Goal: Information Seeking & Learning: Learn about a topic

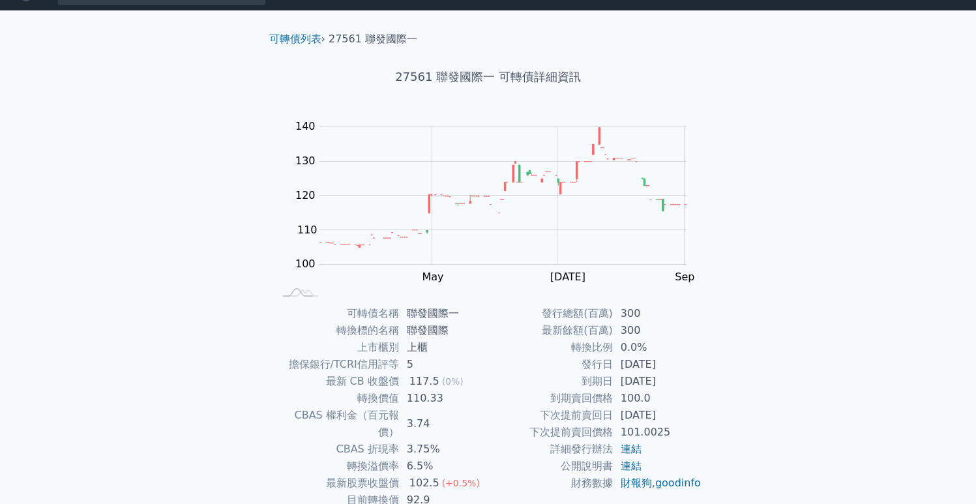
scroll to position [23, 0]
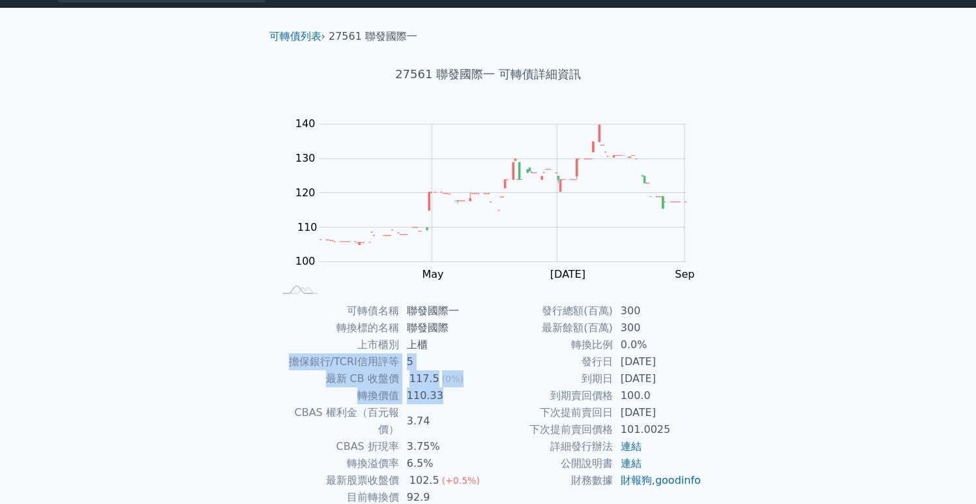
drag, startPoint x: 285, startPoint y: 359, endPoint x: 448, endPoint y: 390, distance: 166.0
click at [448, 390] on tbody "可轉債名稱 聯發國際一 轉換標的名稱 聯發國際 上市櫃別 上櫃 擔保銀行/TCRI信用評等 5 最新 CB 收盤價 117.5 (0%) 轉換價值 110.3…" at bounding box center [382, 421] width 214 height 237
click at [448, 392] on td "110.33" at bounding box center [443, 395] width 89 height 17
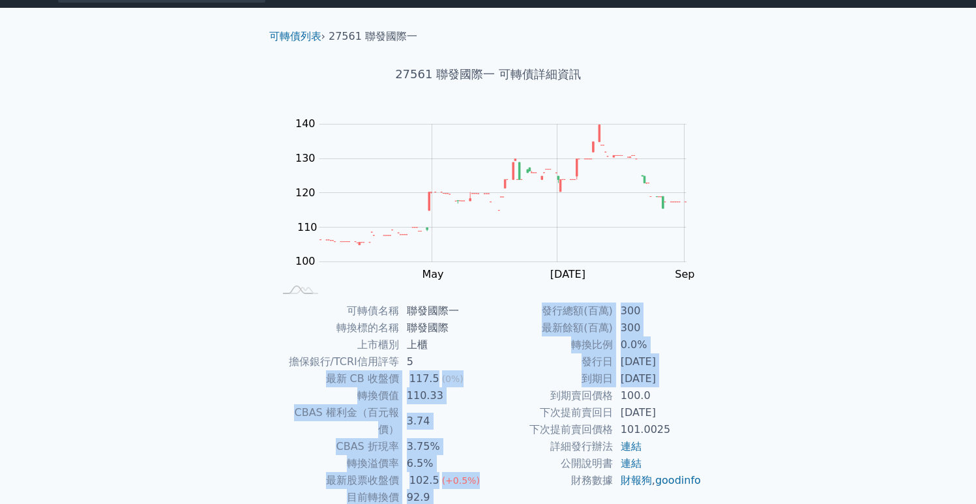
drag, startPoint x: 327, startPoint y: 380, endPoint x: 496, endPoint y: 400, distance: 170.1
click at [506, 402] on div "可轉債名稱 聯發國際一 轉換標的名稱 聯發國際 上市櫃別 上櫃 擔保銀行/TCRI信用評等 5 最新 CB 收盤價 117.5 (0%) 轉換價值 110.3…" at bounding box center [488, 421] width 459 height 237
click at [492, 399] on td "到期賣回價格" at bounding box center [551, 395] width 125 height 17
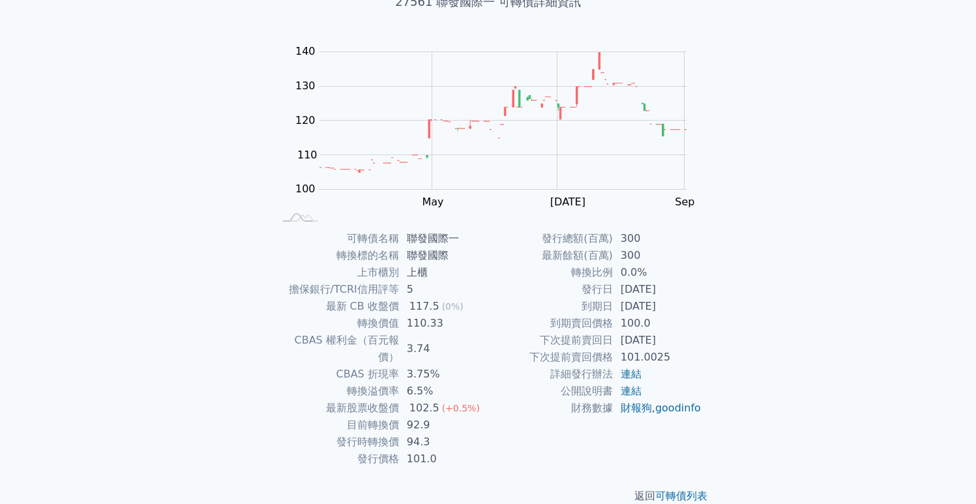
scroll to position [100, 0]
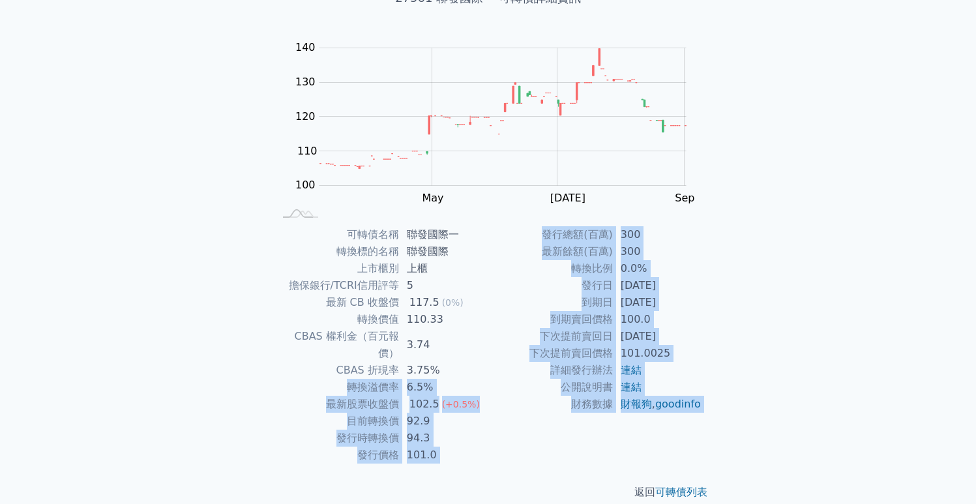
drag, startPoint x: 319, startPoint y: 363, endPoint x: 455, endPoint y: 447, distance: 160.2
click at [455, 447] on div "可轉債列表 › 27561 聯發國際一 27561 聯發國際一 可轉債詳細資訊 Zoom Out 100 80 90 100 110 120 130 140 …" at bounding box center [488, 227] width 459 height 590
click at [447, 447] on div at bounding box center [447, 447] width 0 height 0
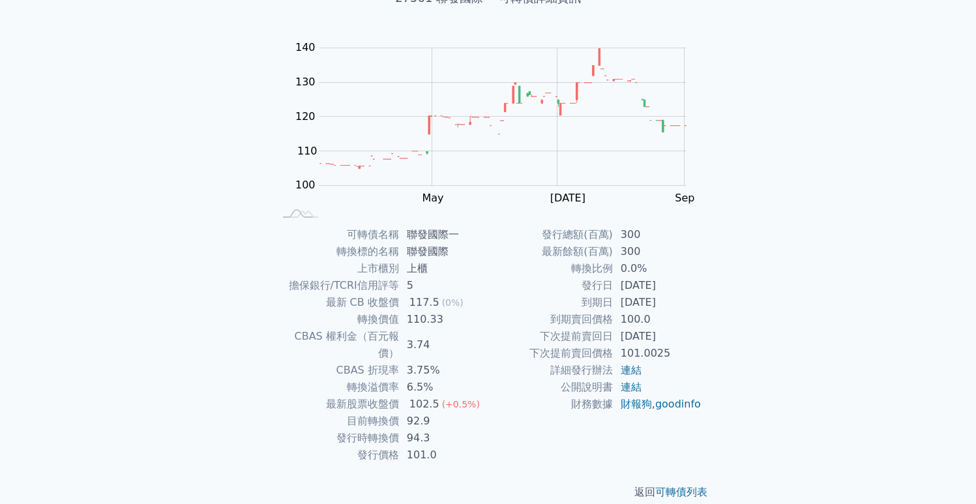
click at [483, 324] on td "110.33" at bounding box center [443, 319] width 89 height 17
drag, startPoint x: 323, startPoint y: 300, endPoint x: 472, endPoint y: 320, distance: 150.0
click at [472, 320] on tbody "可轉債名稱 聯發國際一 轉換標的名稱 聯發國際 上市櫃別 上櫃 擔保銀行/TCRI信用評等 5 最新 CB 收盤價 117.5 (0%) 轉換價值 110.3…" at bounding box center [382, 344] width 214 height 237
click at [472, 320] on td "110.33" at bounding box center [443, 319] width 89 height 17
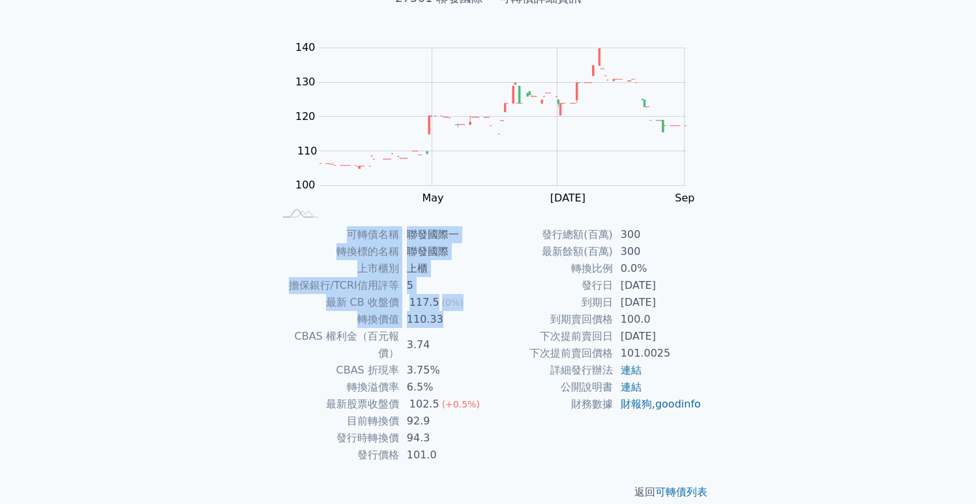
drag, startPoint x: 450, startPoint y: 320, endPoint x: 255, endPoint y: 265, distance: 202.6
click at [255, 265] on div "可轉債列表 › 27561 聯發國際一 27561 聯發國際一 可轉債詳細資訊 Zoom Out 100 80 90 100 110 120 130 140 …" at bounding box center [488, 227] width 501 height 590
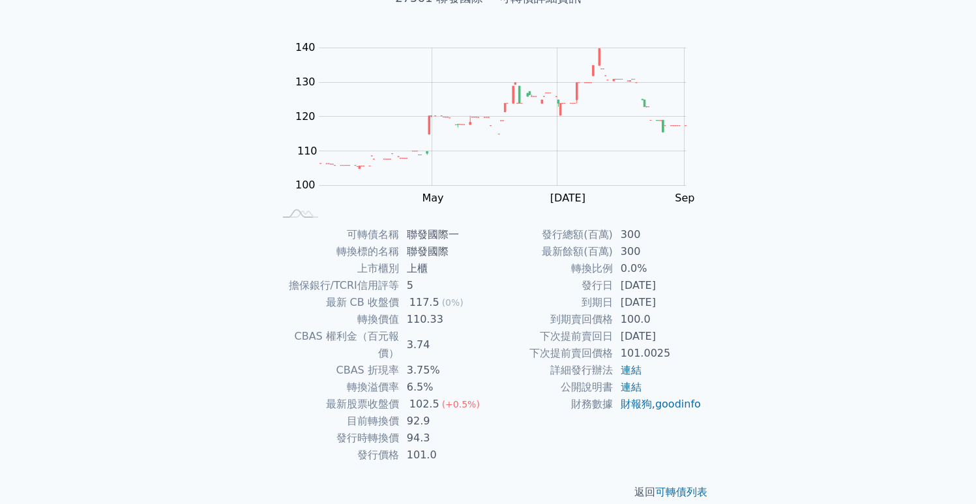
click at [260, 263] on div "可轉債名稱 聯發國際一 轉換標的名稱 聯發國際 上市櫃別 上櫃 擔保銀行/TCRI信用評等 5 最新 CB 收盤價 117.5 (0%) 轉換價值 110.3…" at bounding box center [488, 344] width 459 height 237
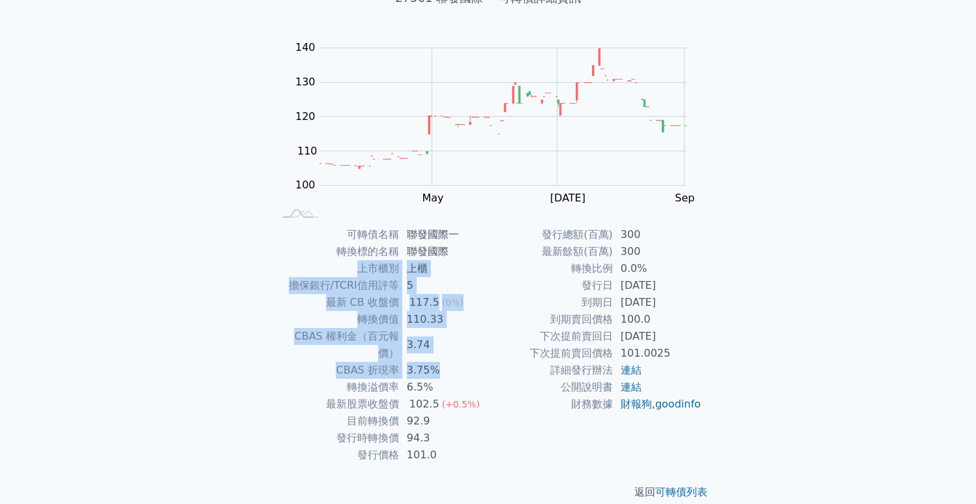
drag, startPoint x: 283, startPoint y: 262, endPoint x: 482, endPoint y: 348, distance: 216.8
click at [482, 348] on tbody "可轉債名稱 聯發國際一 轉換標的名稱 聯發國際 上市櫃別 上櫃 擔保銀行/TCRI信用評等 5 最新 CB 收盤價 117.5 (0%) 轉換價值 110.3…" at bounding box center [382, 344] width 214 height 237
click at [482, 362] on td "3.75%" at bounding box center [443, 370] width 89 height 17
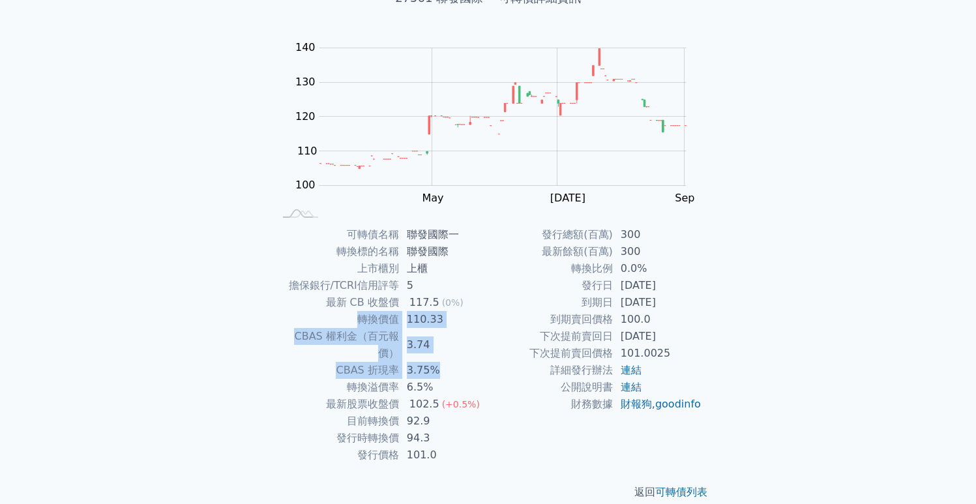
drag, startPoint x: 416, startPoint y: 347, endPoint x: 290, endPoint y: 322, distance: 128.3
click at [290, 322] on tbody "可轉債名稱 聯發國際一 轉換標的名稱 聯發國際 上市櫃別 上櫃 擔保銀行/TCRI信用評等 5 最新 CB 收盤價 117.5 (0%) 轉換價值 110.3…" at bounding box center [382, 344] width 214 height 237
click at [276, 323] on td "轉換價值" at bounding box center [337, 319] width 125 height 17
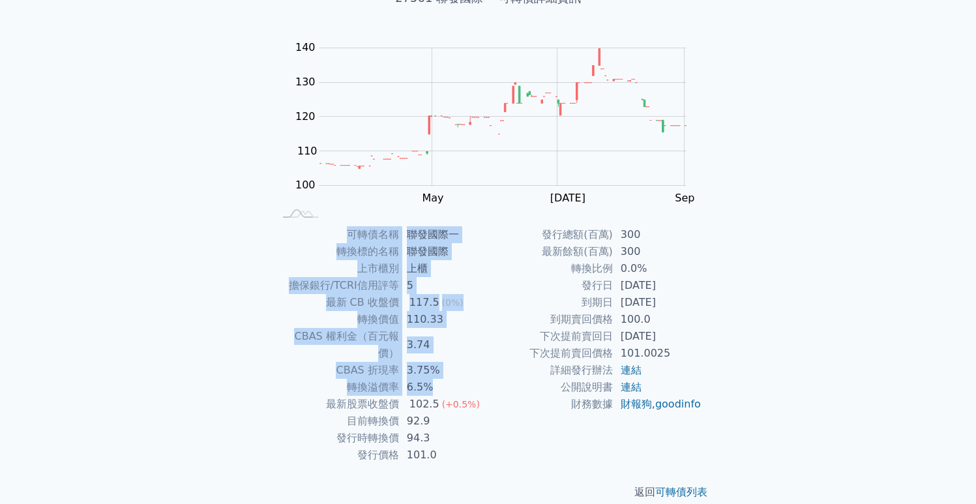
drag, startPoint x: 261, startPoint y: 321, endPoint x: 430, endPoint y: 362, distance: 173.9
click at [430, 362] on div "可轉債名稱 聯發國際一 轉換標的名稱 聯發國際 上市櫃別 上櫃 擔保銀行/TCRI信用評等 5 最新 CB 收盤價 117.5 (0%) 轉換價值 110.3…" at bounding box center [488, 344] width 459 height 237
click at [430, 379] on td "6.5%" at bounding box center [443, 387] width 89 height 17
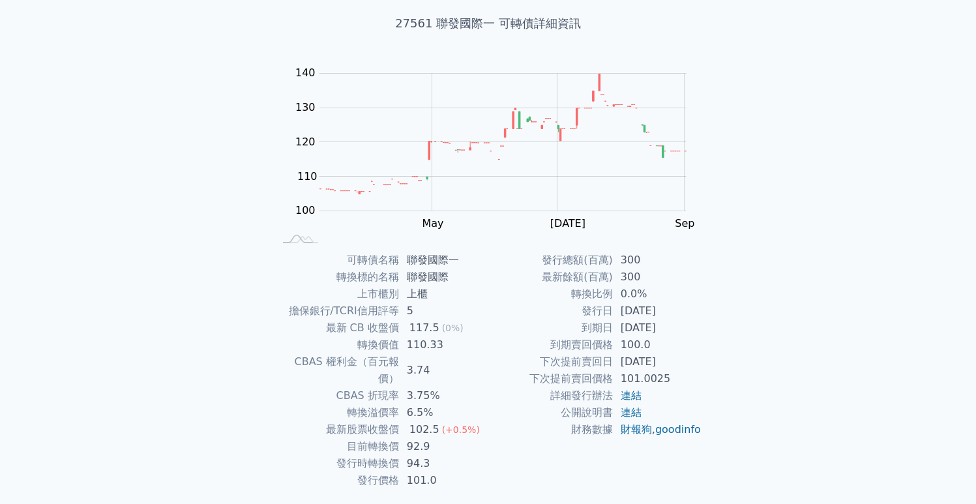
scroll to position [72, 0]
click at [637, 397] on link "連結" at bounding box center [631, 397] width 21 height 12
drag, startPoint x: 394, startPoint y: 452, endPoint x: 475, endPoint y: 447, distance: 81.1
click at [475, 457] on tr "發行時轉換價 94.3" at bounding box center [382, 465] width 214 height 17
click at [475, 457] on td "94.3" at bounding box center [443, 465] width 89 height 17
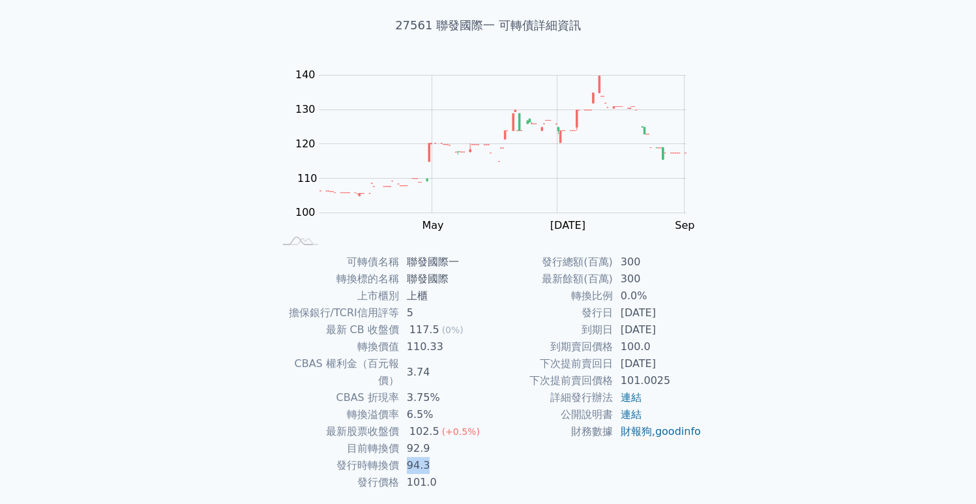
drag, startPoint x: 399, startPoint y: 454, endPoint x: 467, endPoint y: 454, distance: 67.8
click at [467, 457] on td "94.3" at bounding box center [443, 465] width 89 height 17
click at [500, 460] on div "發行總額(百萬) 300 最新餘額(百萬) 300 轉換比例 0.0% 發行日 [DATE] 到期日 [DATE] 到期賣回價格 100.0 下次提前賣回日 …" at bounding box center [596, 372] width 214 height 237
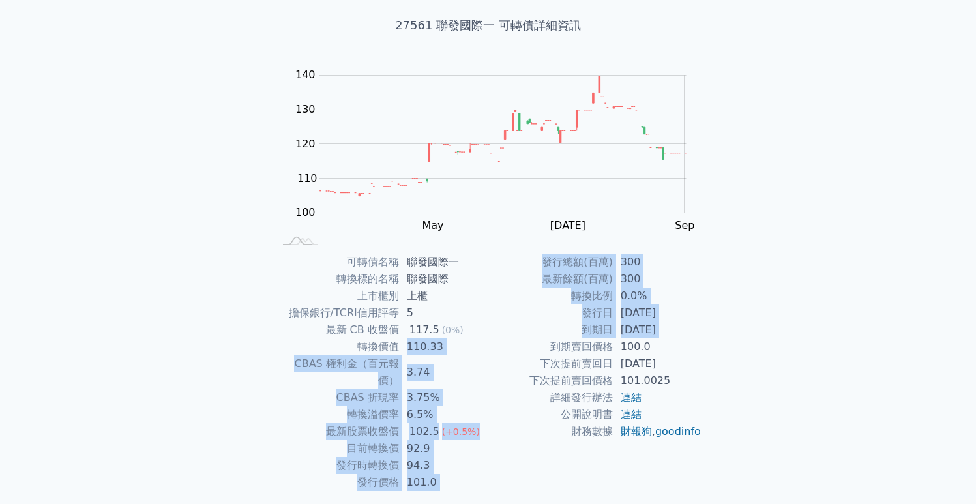
drag, startPoint x: 394, startPoint y: 348, endPoint x: 513, endPoint y: 345, distance: 118.7
click at [513, 345] on div "可轉債名稱 聯發國際一 轉換標的名稱 聯發國際 上市櫃別 上櫃 擔保銀行/TCRI信用評等 5 最新 CB 收盤價 117.5 (0%) 轉換價值 110.3…" at bounding box center [488, 372] width 459 height 237
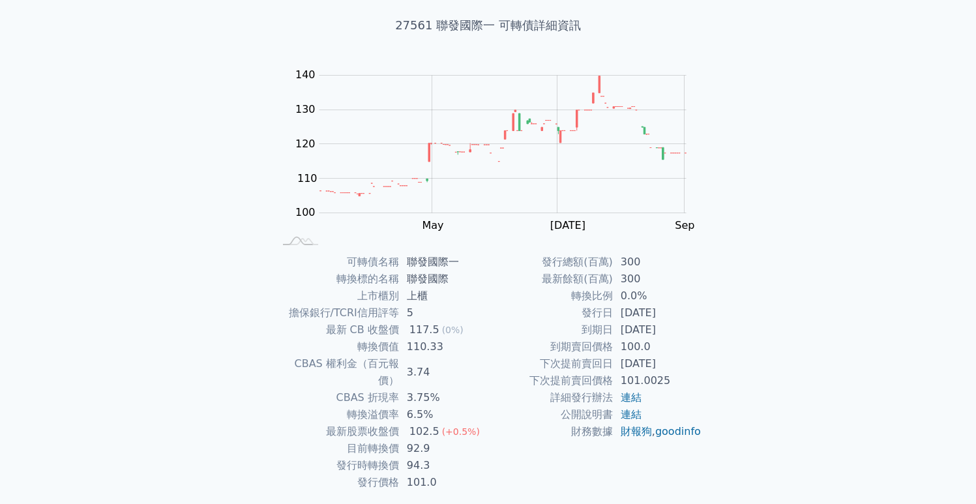
click at [494, 380] on td "下次提前賣回價格" at bounding box center [551, 380] width 125 height 17
